Goal: Transaction & Acquisition: Purchase product/service

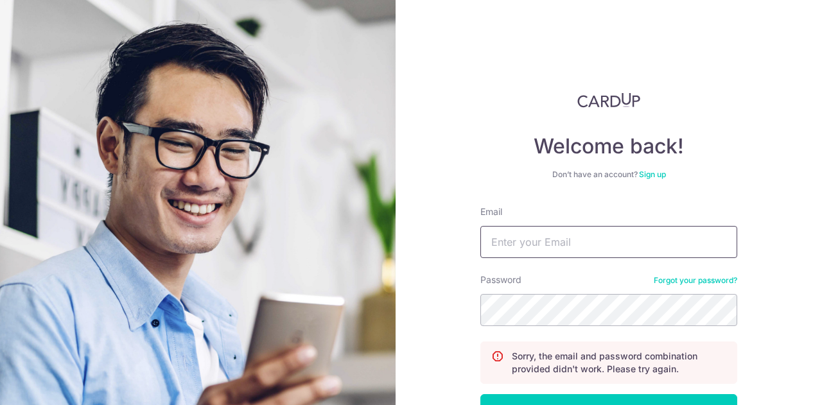
click at [561, 258] on input "Email" at bounding box center [608, 242] width 257 height 32
type input "[EMAIL_ADDRESS][DOMAIN_NAME]"
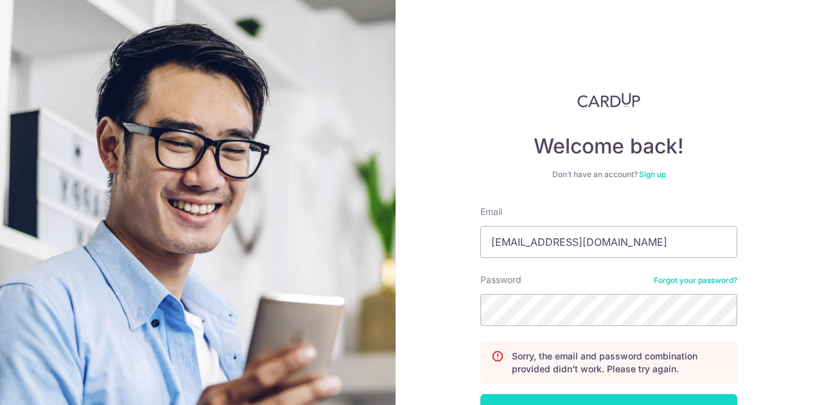
click at [524, 400] on button "Log in" at bounding box center [608, 410] width 257 height 32
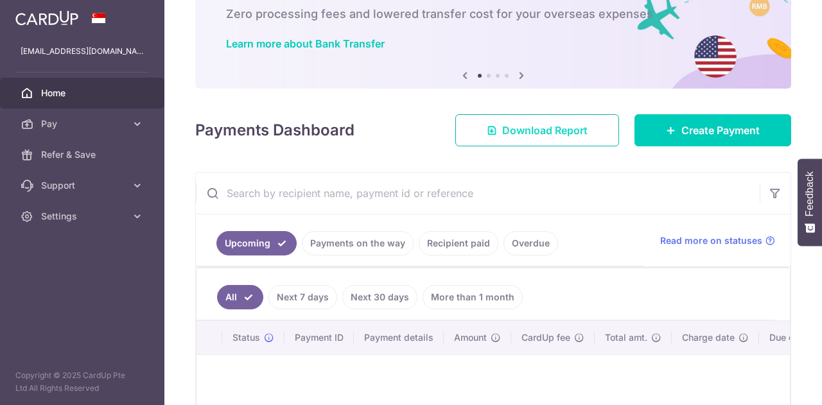
scroll to position [74, 0]
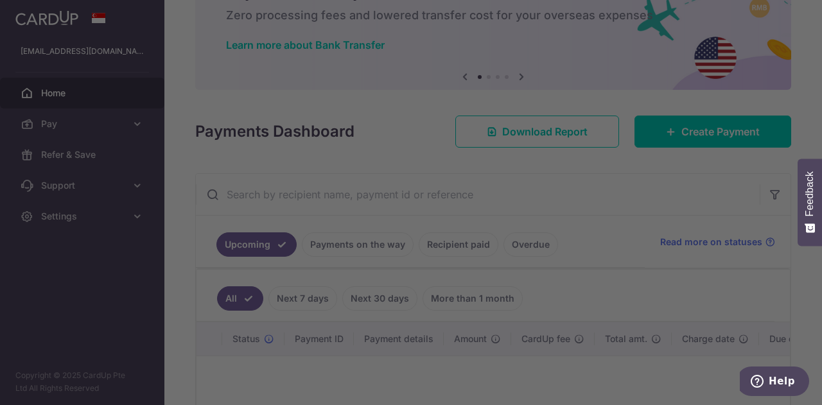
click at [99, 152] on div at bounding box center [415, 204] width 830 height 409
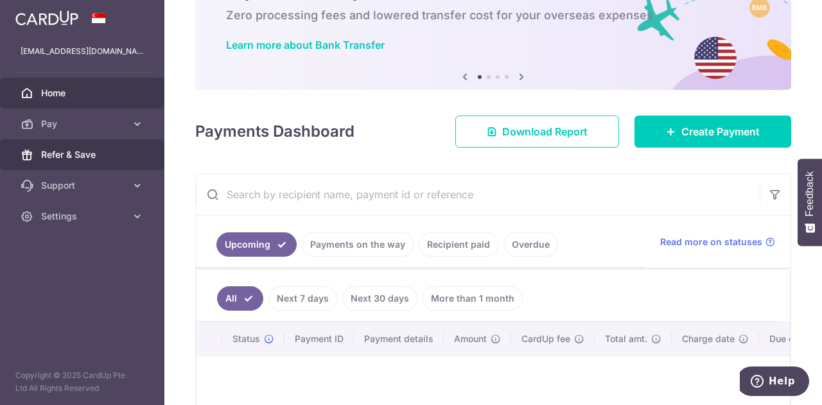
click at [74, 147] on link "Refer & Save" at bounding box center [82, 154] width 164 height 31
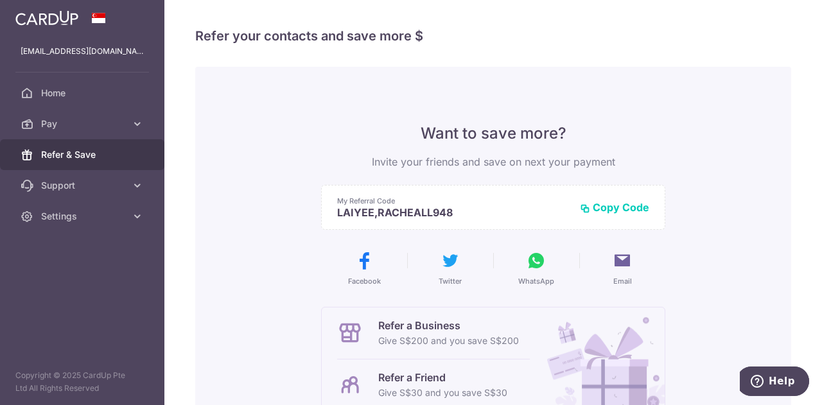
click at [619, 211] on button "Copy Code" at bounding box center [614, 207] width 69 height 13
click at [530, 268] on icon at bounding box center [536, 260] width 21 height 21
click at [87, 125] on span "Pay" at bounding box center [83, 124] width 85 height 13
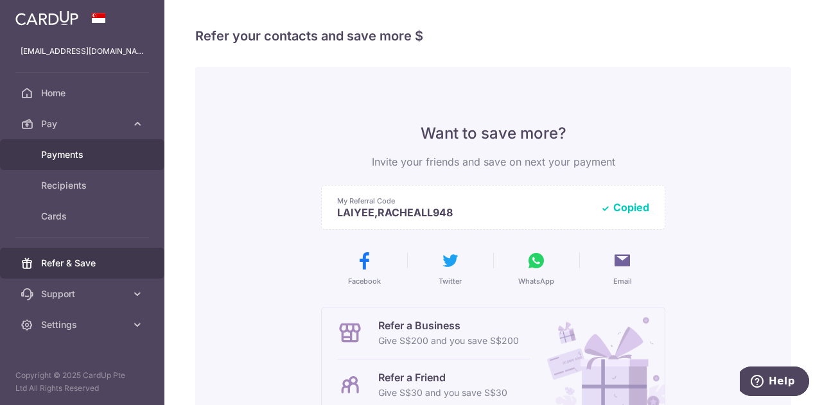
click at [85, 155] on span "Payments" at bounding box center [83, 154] width 85 height 13
